Goal: Find specific page/section: Find specific page/section

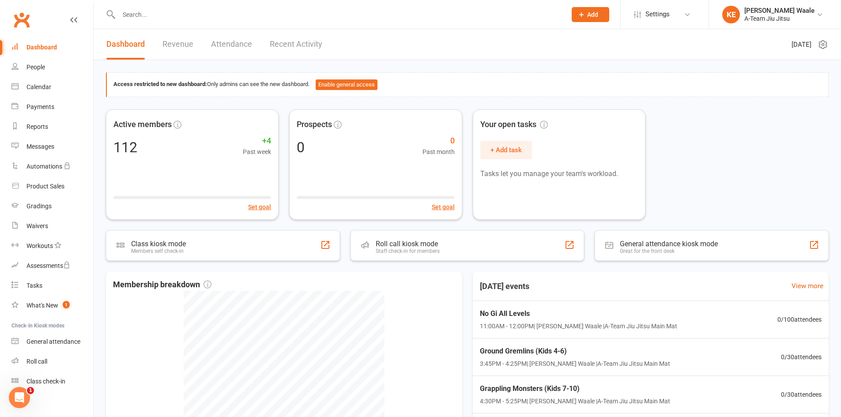
click at [215, 18] on input "text" at bounding box center [338, 14] width 444 height 12
click at [41, 186] on div "Product Sales" at bounding box center [45, 186] width 38 height 7
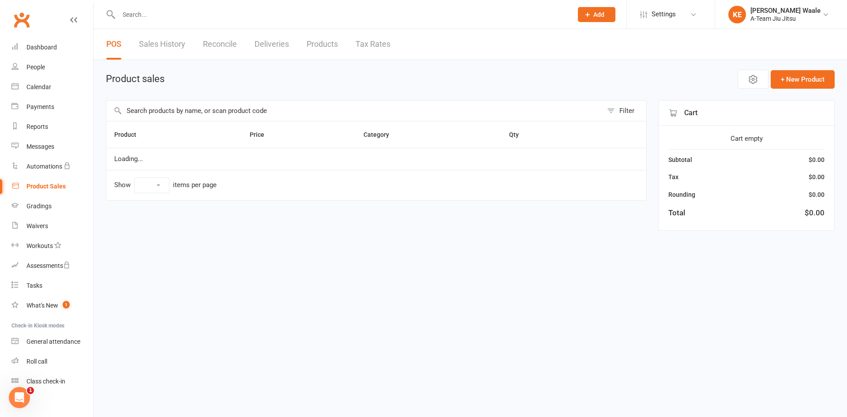
select select "50"
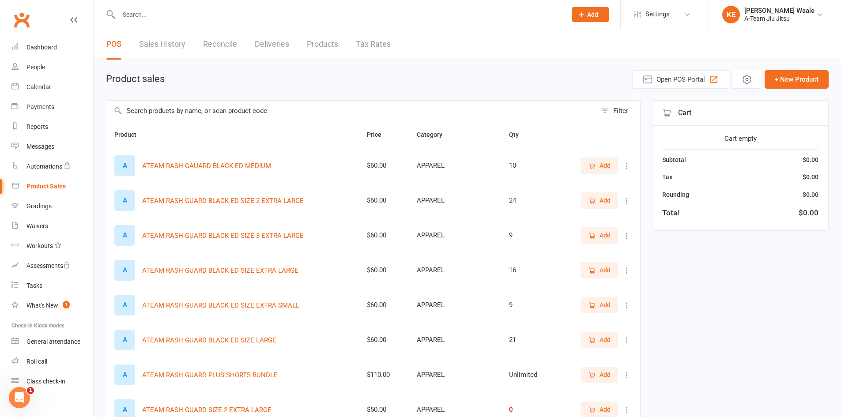
click at [162, 44] on link "Sales History" at bounding box center [162, 44] width 46 height 30
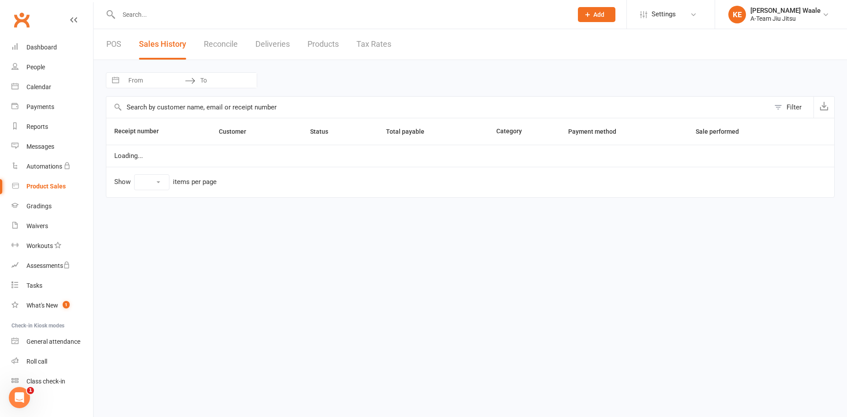
select select "50"
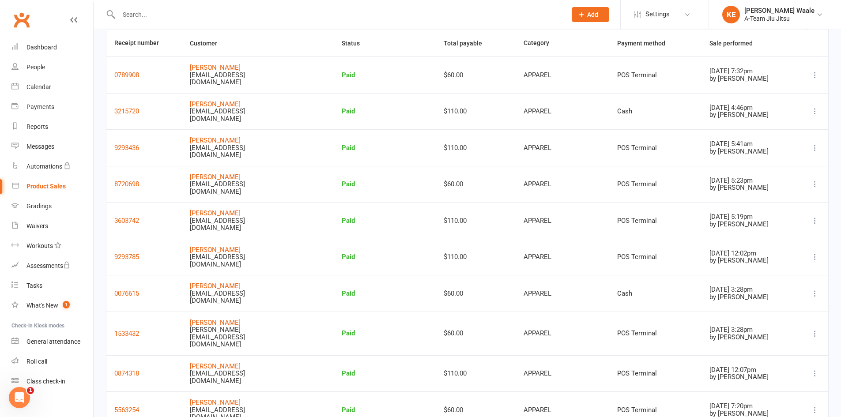
scroll to position [44, 0]
